Goal: Transaction & Acquisition: Book appointment/travel/reservation

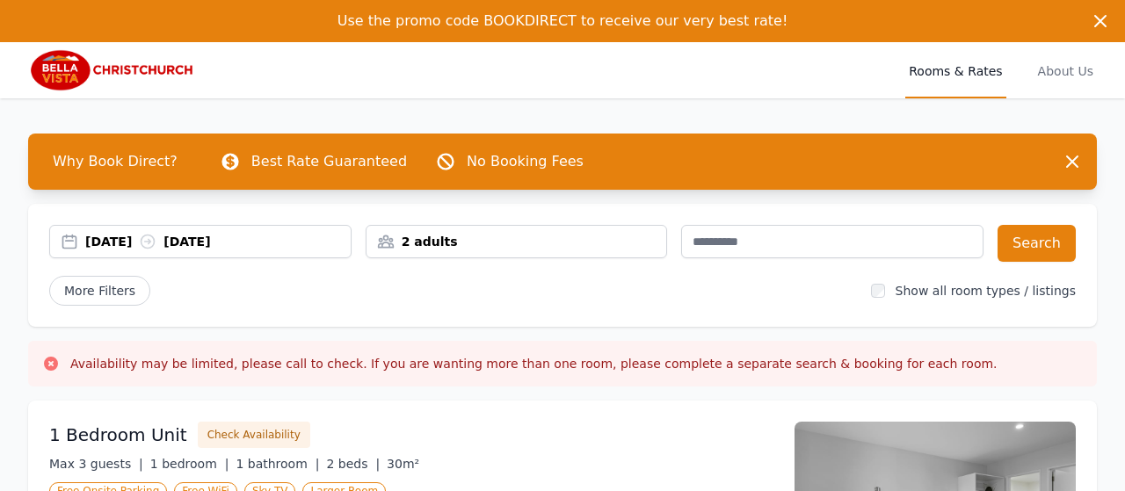
click at [124, 242] on div "[DATE] [DATE]" at bounding box center [217, 242] width 265 height 18
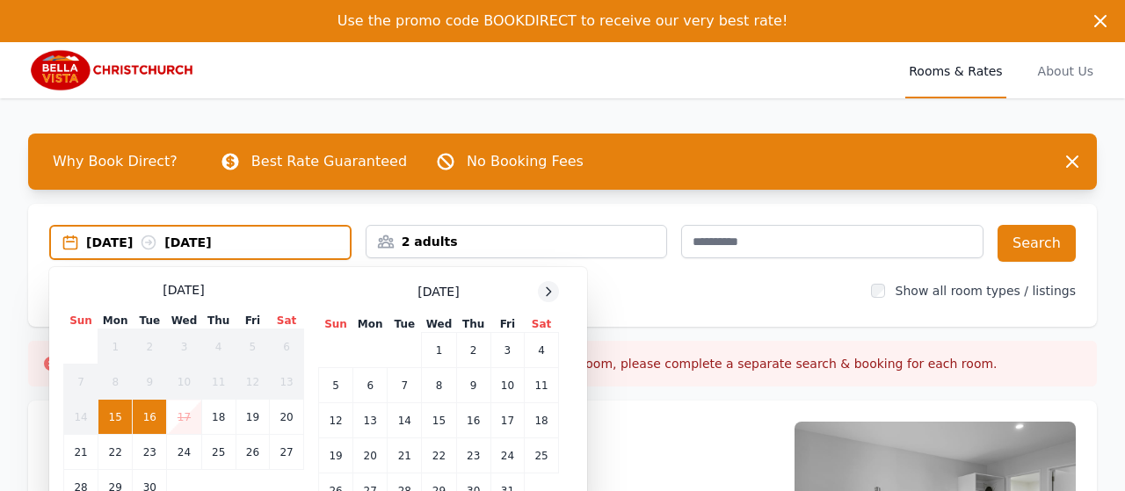
click at [547, 294] on icon at bounding box center [548, 292] width 14 height 14
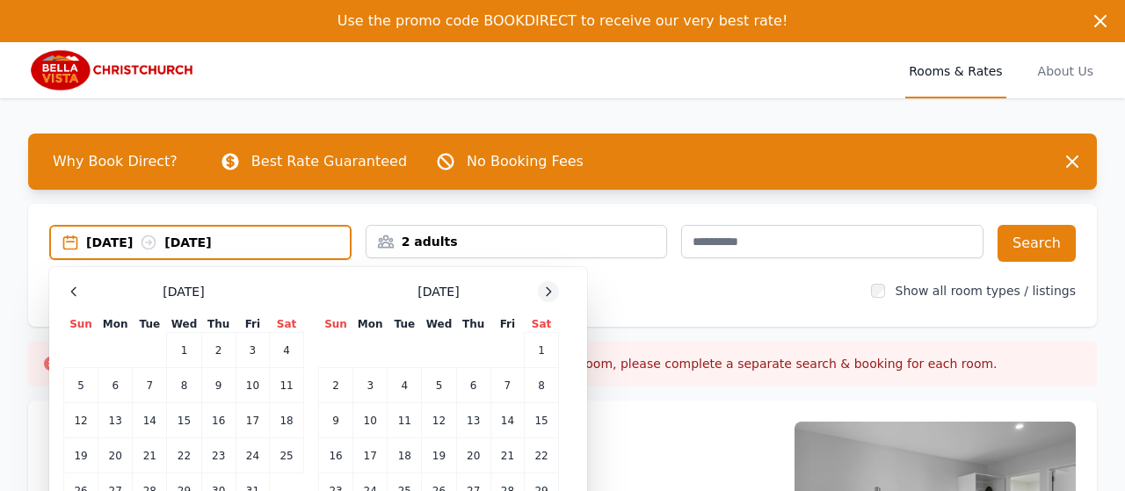
click at [547, 294] on icon at bounding box center [548, 292] width 14 height 14
click at [551, 289] on icon at bounding box center [548, 292] width 14 height 14
click at [546, 465] on td "28" at bounding box center [542, 456] width 34 height 35
click at [549, 287] on icon at bounding box center [548, 292] width 14 height 14
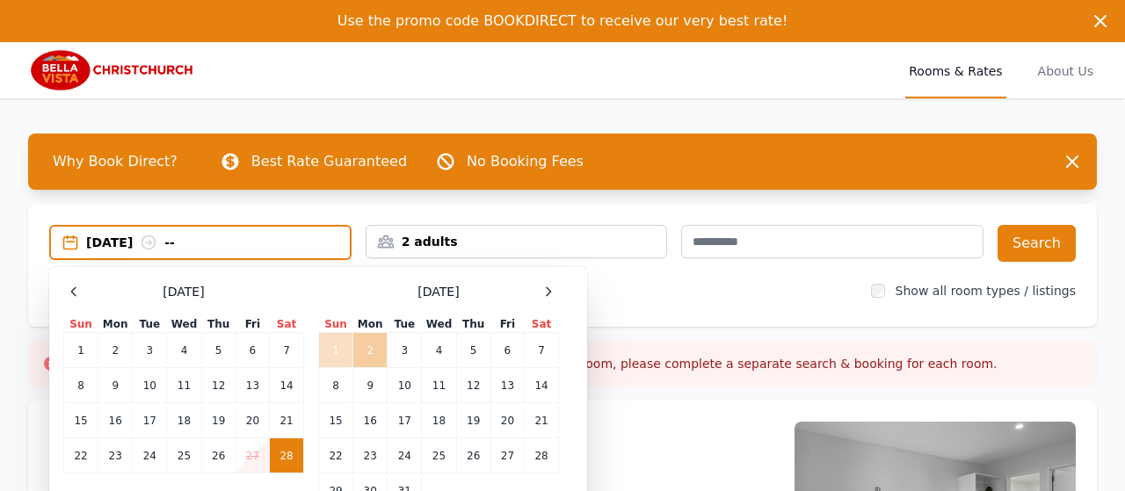
click at [372, 353] on td "2" at bounding box center [370, 350] width 34 height 35
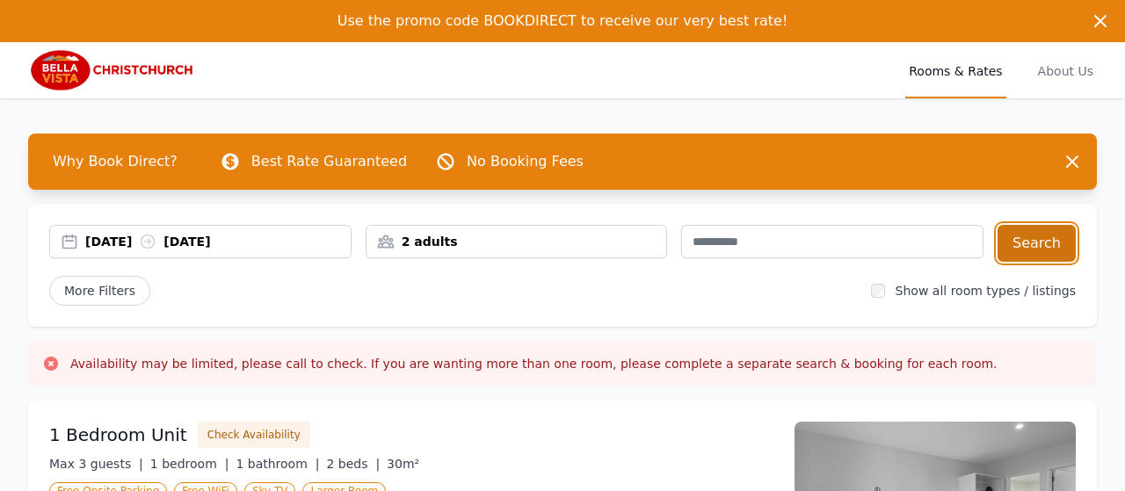
click at [1031, 244] on button "Search" at bounding box center [1037, 243] width 78 height 37
